Goal: Navigation & Orientation: Find specific page/section

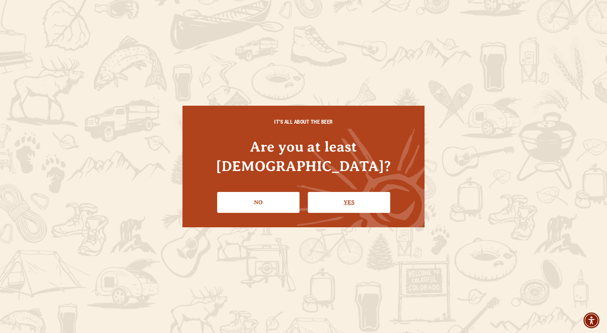
click at [360, 192] on link "Yes" at bounding box center [349, 202] width 82 height 21
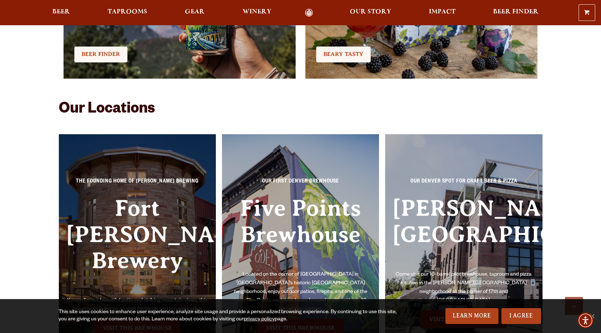
scroll to position [1611, 0]
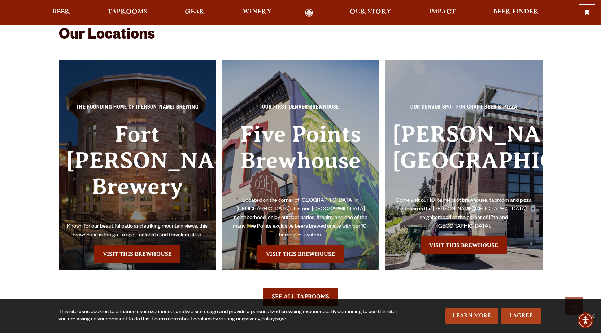
click at [123, 186] on h3 "Fort [PERSON_NAME] Brewery" at bounding box center [137, 171] width 143 height 101
click at [139, 245] on link "Visit this Brewhouse" at bounding box center [137, 254] width 86 height 18
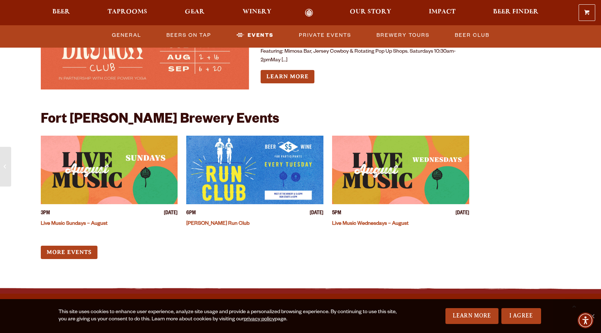
scroll to position [1748, 0]
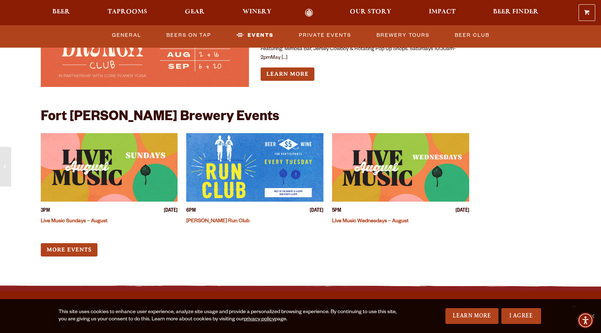
drag, startPoint x: 604, startPoint y: 32, endPoint x: 570, endPoint y: 265, distance: 235.7
click at [65, 243] on link "More Events" at bounding box center [69, 249] width 57 height 13
